Goal: Transaction & Acquisition: Purchase product/service

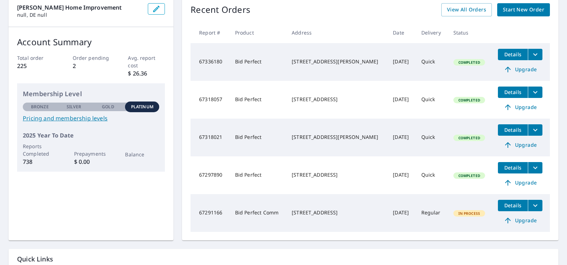
scroll to position [66, 0]
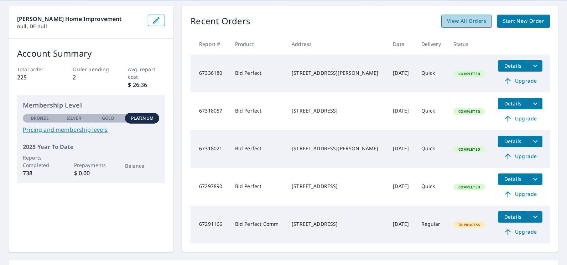
click at [452, 22] on span "View All Orders" at bounding box center [466, 21] width 39 height 9
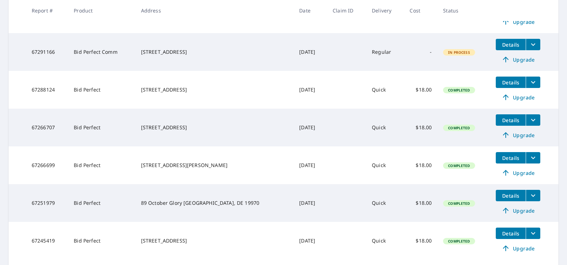
scroll to position [282, 0]
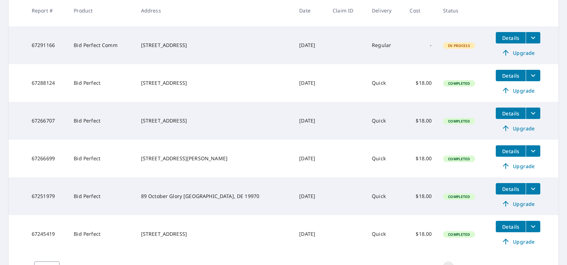
click at [515, 129] on span "Upgrade" at bounding box center [518, 128] width 36 height 9
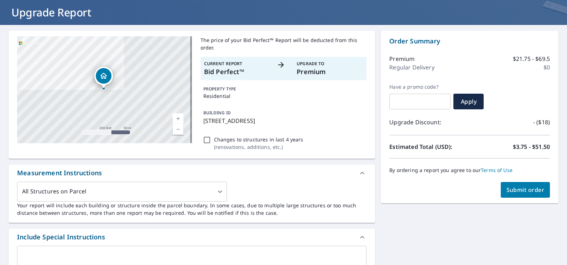
scroll to position [25, 0]
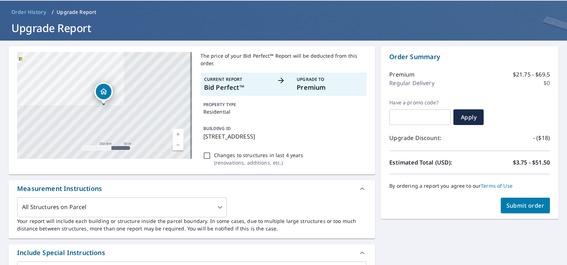
click at [507, 203] on span "Submit order" at bounding box center [526, 206] width 38 height 8
checkbox input "true"
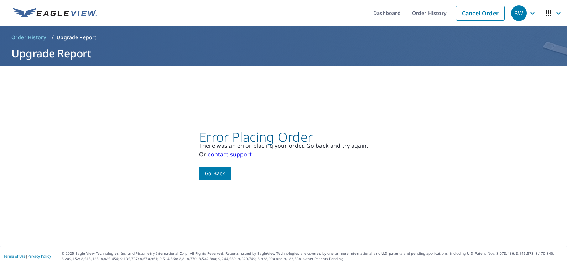
scroll to position [0, 0]
click at [425, 15] on link "Order History" at bounding box center [429, 13] width 46 height 26
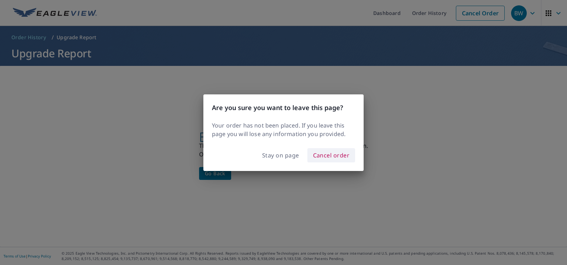
click at [339, 153] on span "Cancel order" at bounding box center [331, 155] width 37 height 10
